Goal: Check status

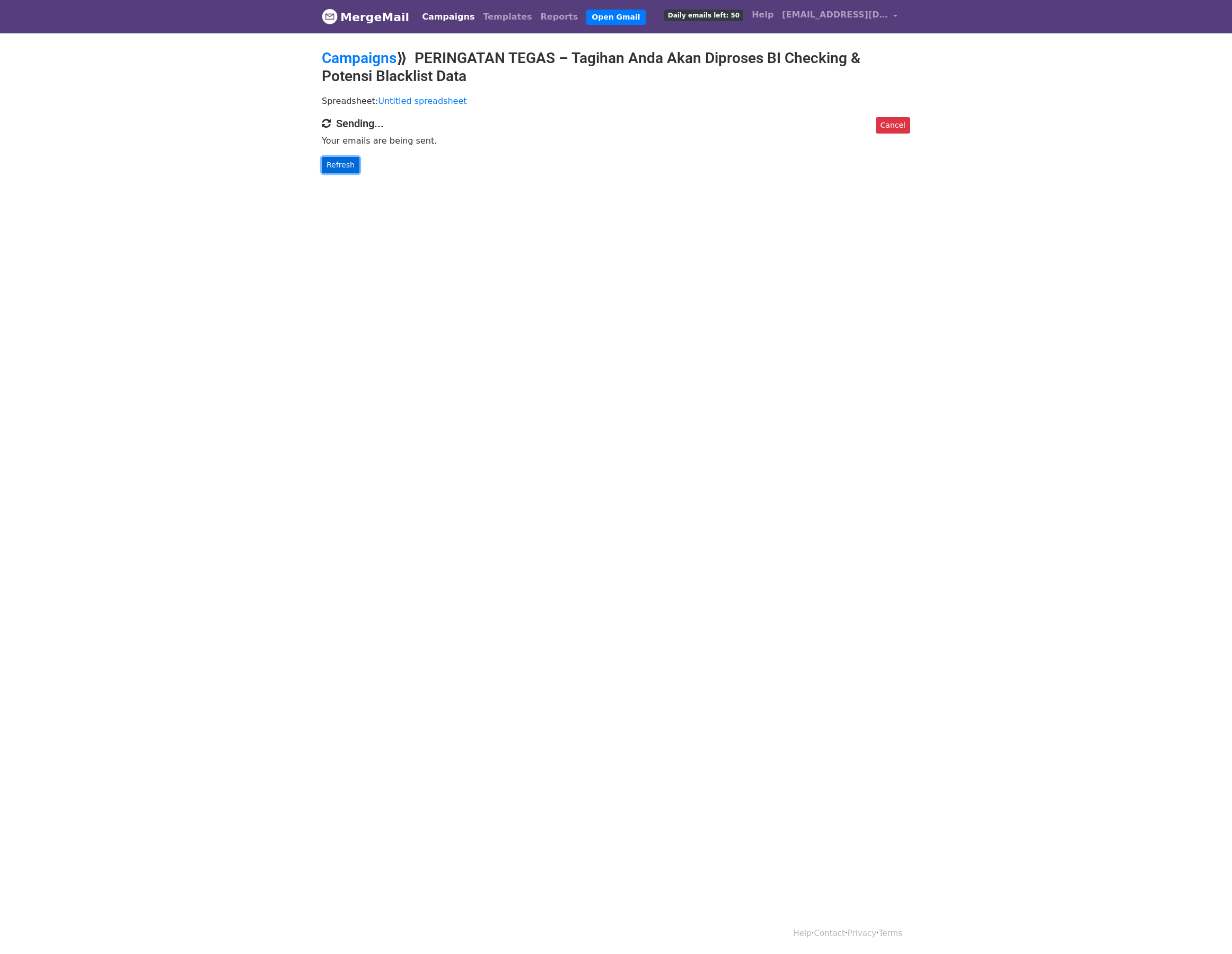
click at [330, 157] on link "Refresh" at bounding box center [340, 165] width 38 height 17
click at [340, 169] on link "Refresh" at bounding box center [340, 165] width 38 height 17
